Goal: Transaction & Acquisition: Purchase product/service

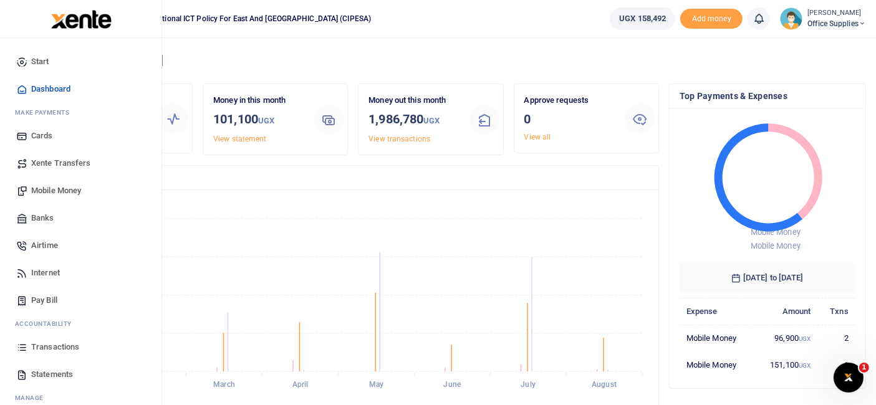
click at [70, 188] on span "Mobile Money" at bounding box center [56, 191] width 50 height 12
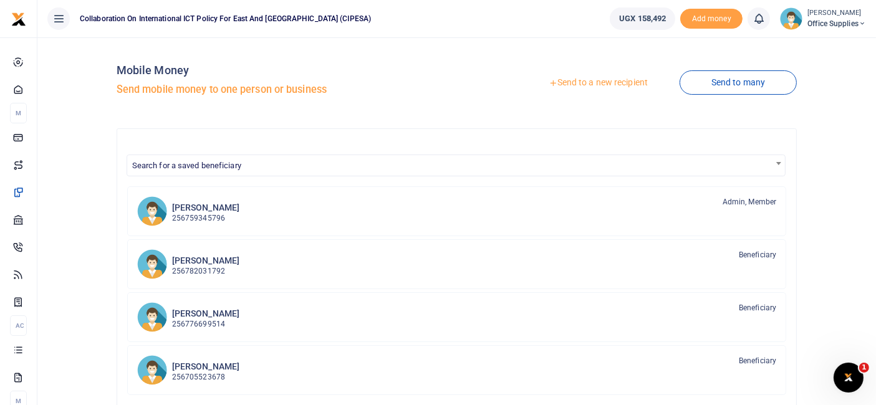
click at [590, 79] on link "Send to a new recipient" at bounding box center [598, 83] width 163 height 22
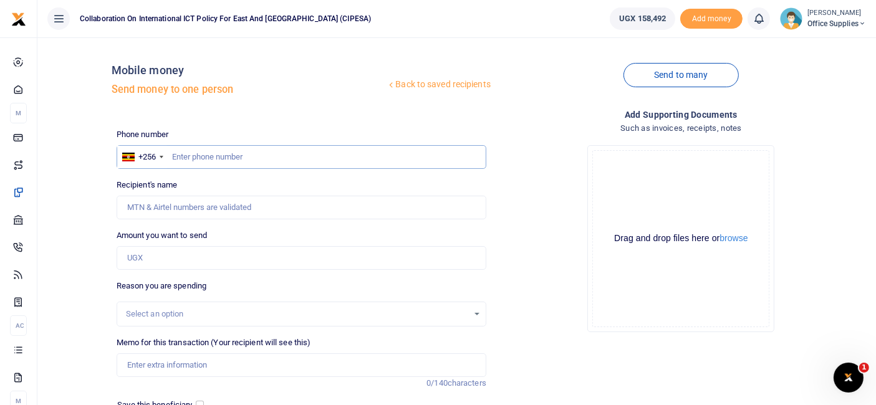
click at [236, 156] on input "text" at bounding box center [302, 157] width 370 height 24
type input "0751110019"
type input "[PERSON_NAME]"
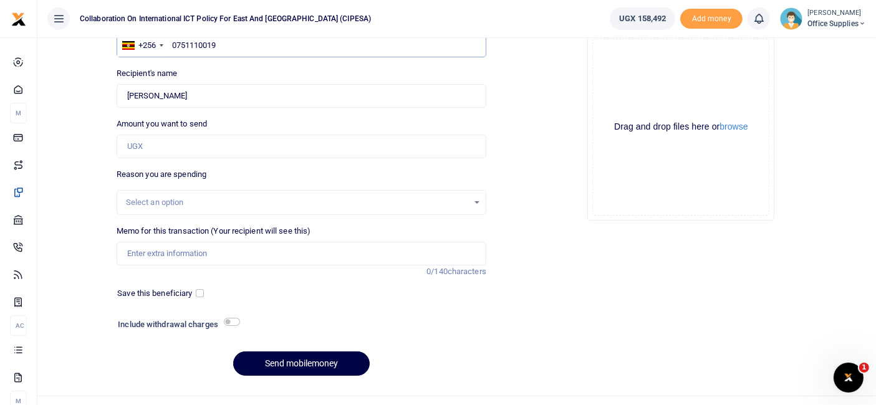
scroll to position [112, 0]
type input "0751110019"
click at [186, 153] on input "Amount you want to send" at bounding box center [302, 146] width 370 height 24
type input "120,000"
click at [472, 195] on div "Select an option" at bounding box center [301, 202] width 369 height 14
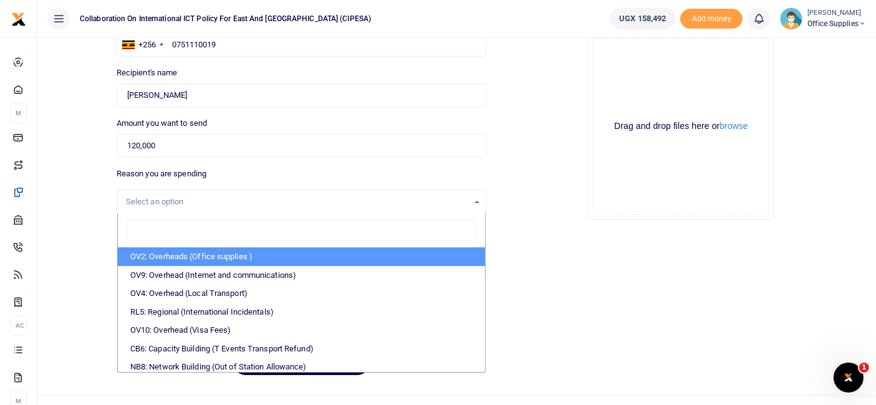
click at [256, 261] on li "OV2: Overheads (Office supplies )" at bounding box center [301, 257] width 367 height 19
select select "45"
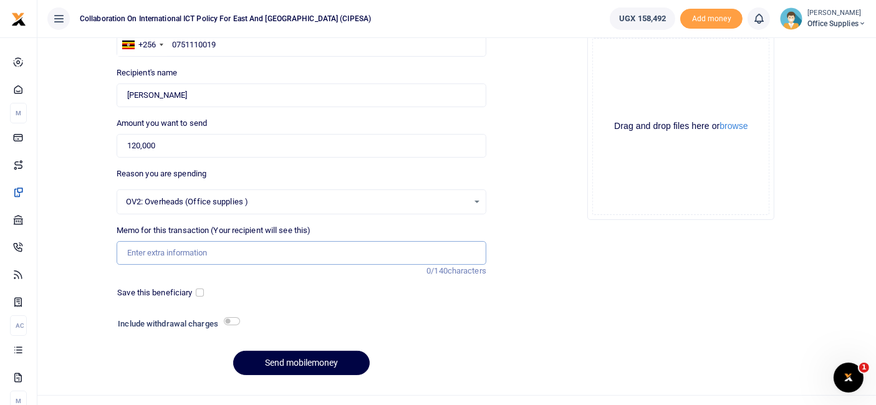
click at [190, 249] on input "Memo for this transaction (Your recipient will see this)" at bounding box center [302, 253] width 370 height 24
type input "Dispenser Water"
click at [200, 291] on input "checkbox" at bounding box center [200, 293] width 8 height 8
checkbox input "true"
click at [312, 355] on button "Send mobilemoney" at bounding box center [301, 363] width 137 height 24
